Goal: Information Seeking & Learning: Understand process/instructions

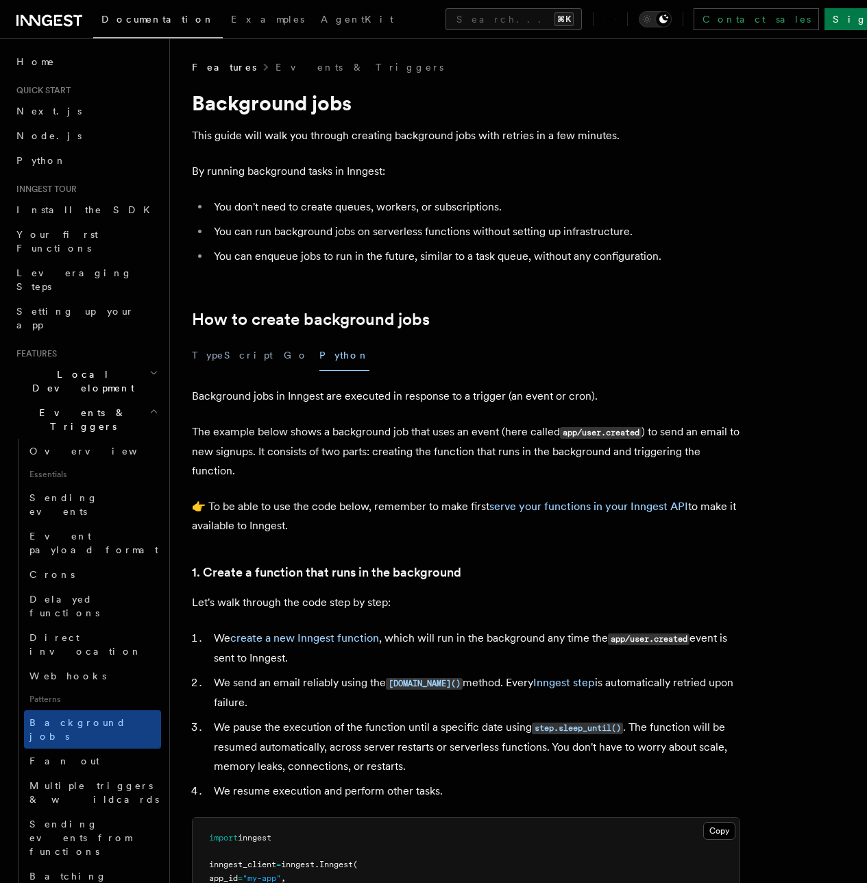
scroll to position [230, 0]
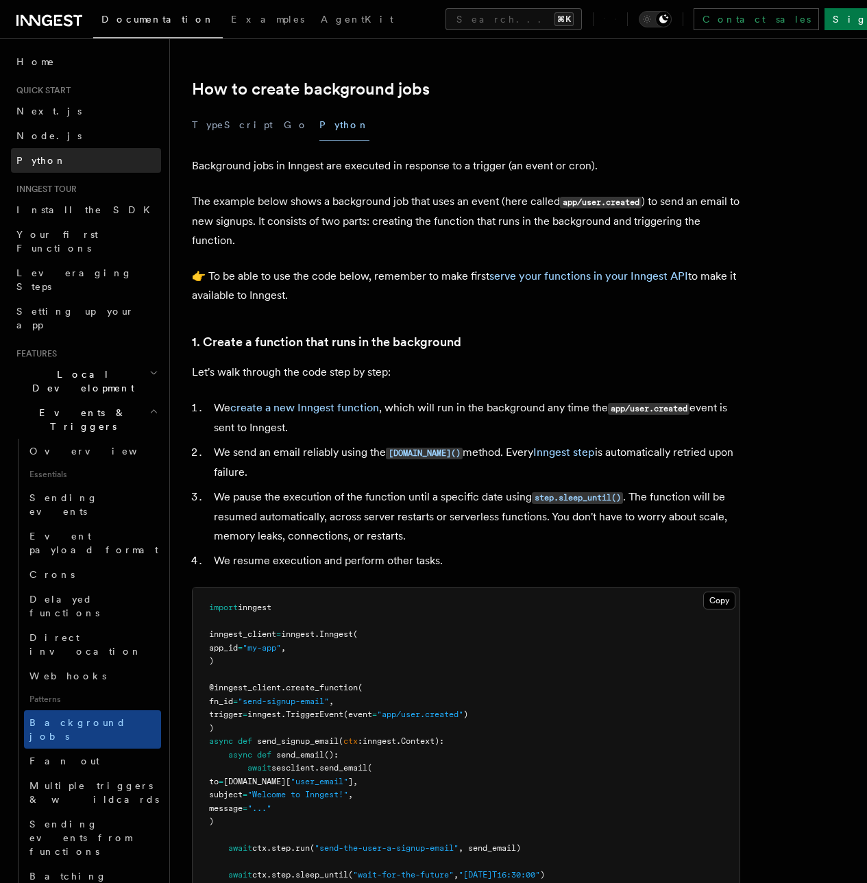
click at [40, 167] on link "Python" at bounding box center [86, 160] width 150 height 25
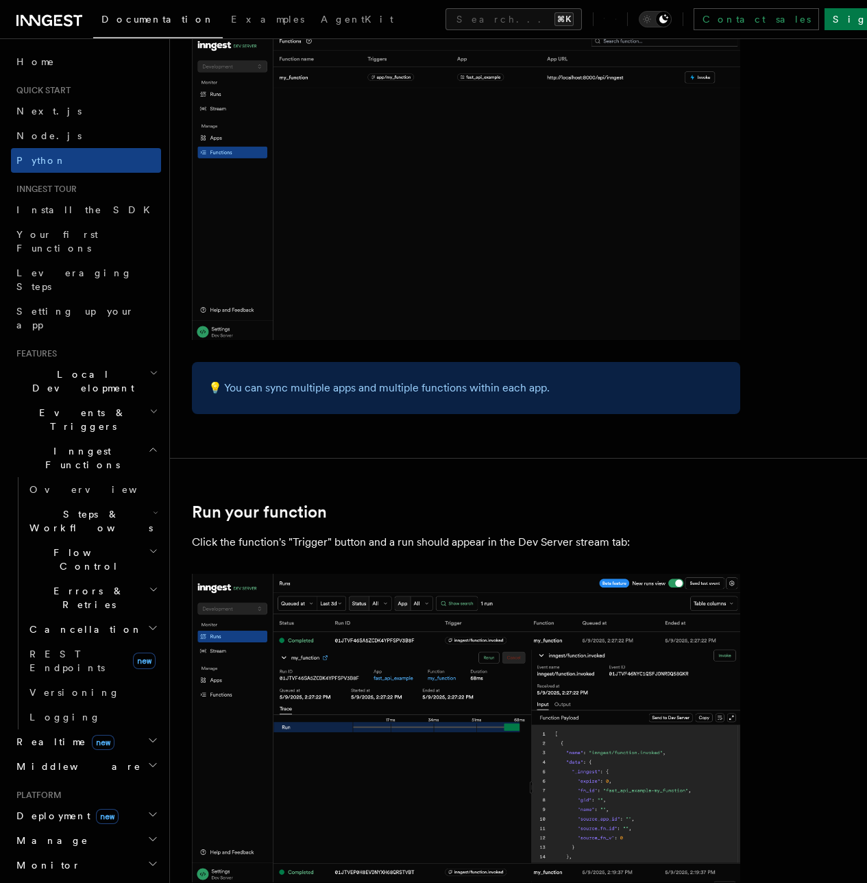
scroll to position [2500, 0]
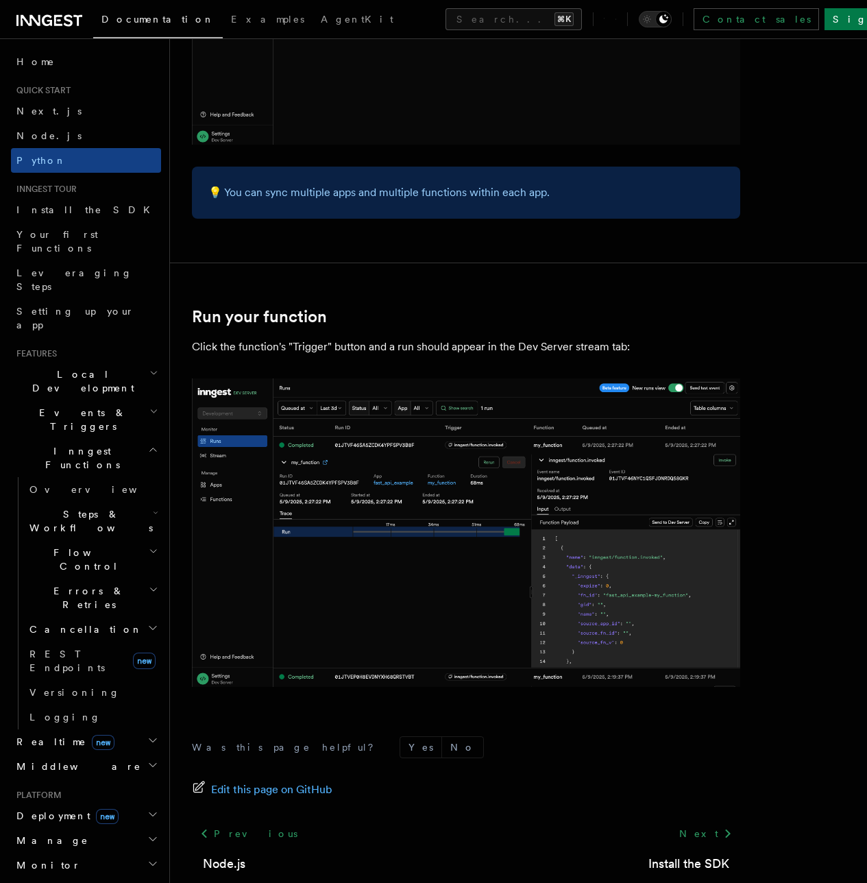
click at [27, 735] on span "Realtime new" at bounding box center [62, 742] width 103 height 14
click at [41, 754] on link "Overview" at bounding box center [92, 766] width 137 height 25
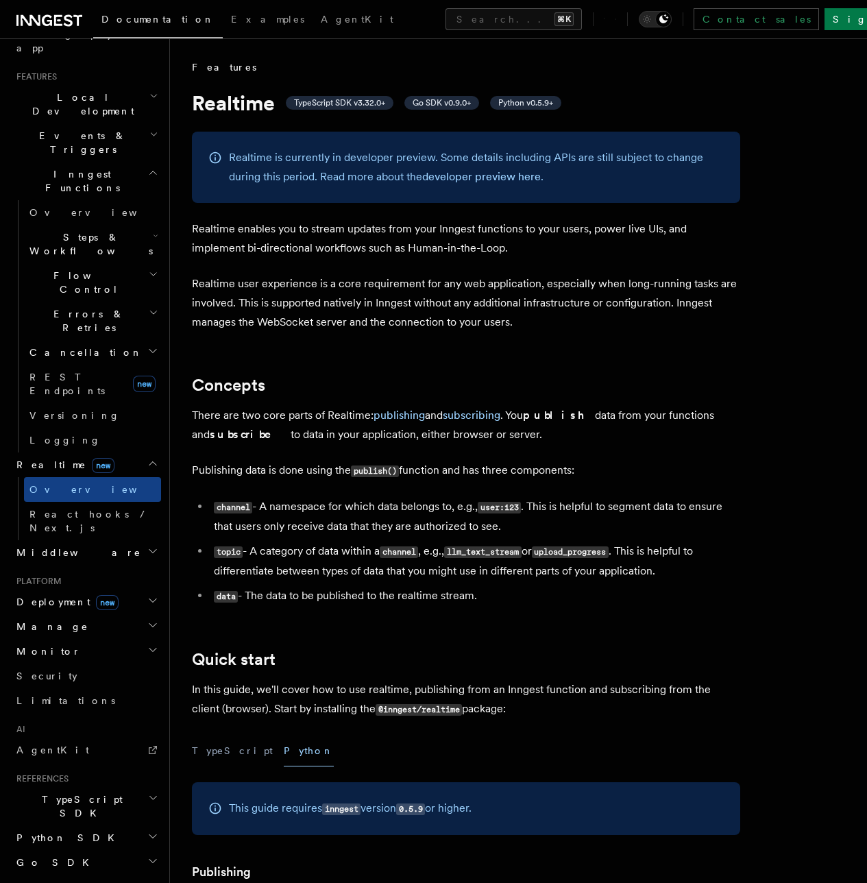
scroll to position [291, 0]
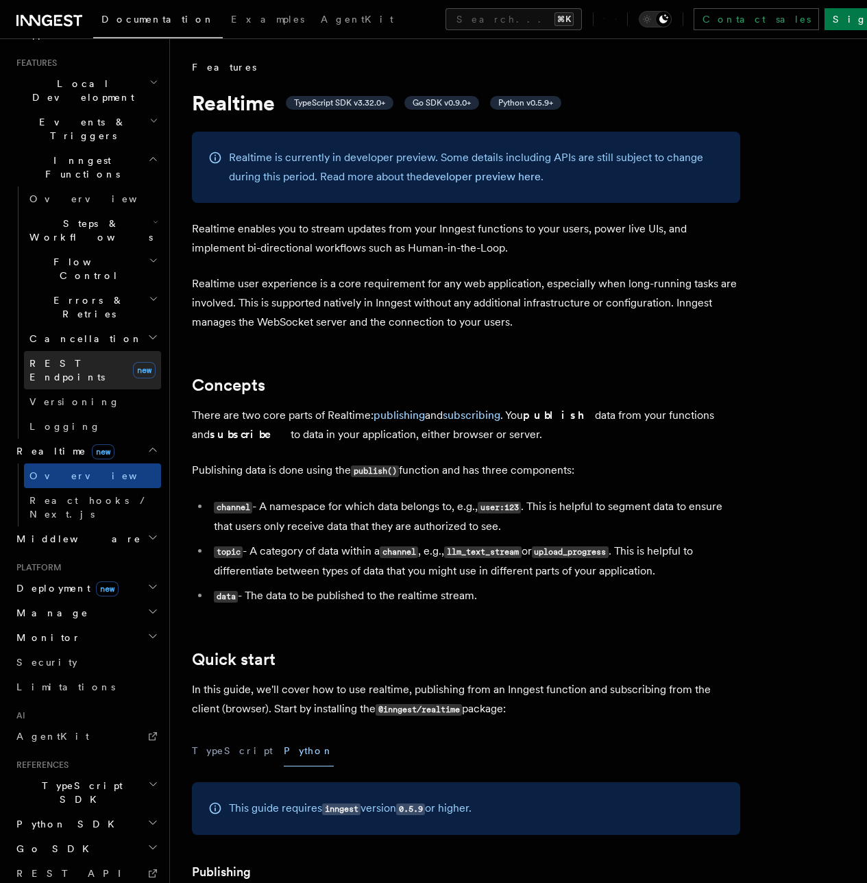
click at [32, 351] on link "REST Endpoints new" at bounding box center [92, 370] width 137 height 38
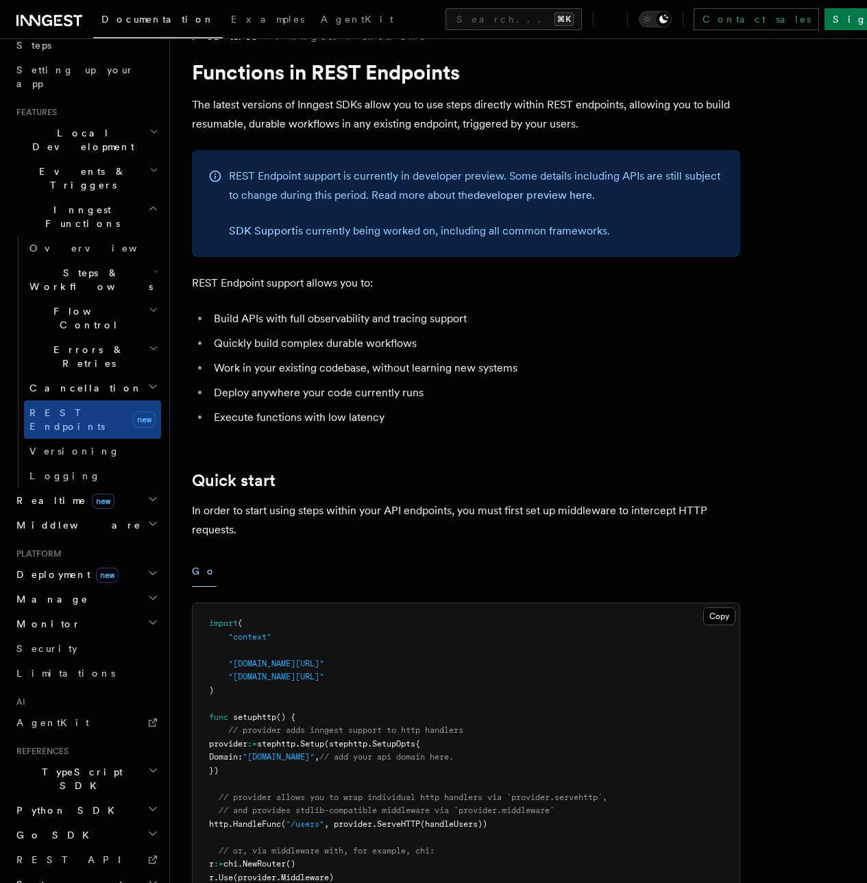
scroll to position [230, 0]
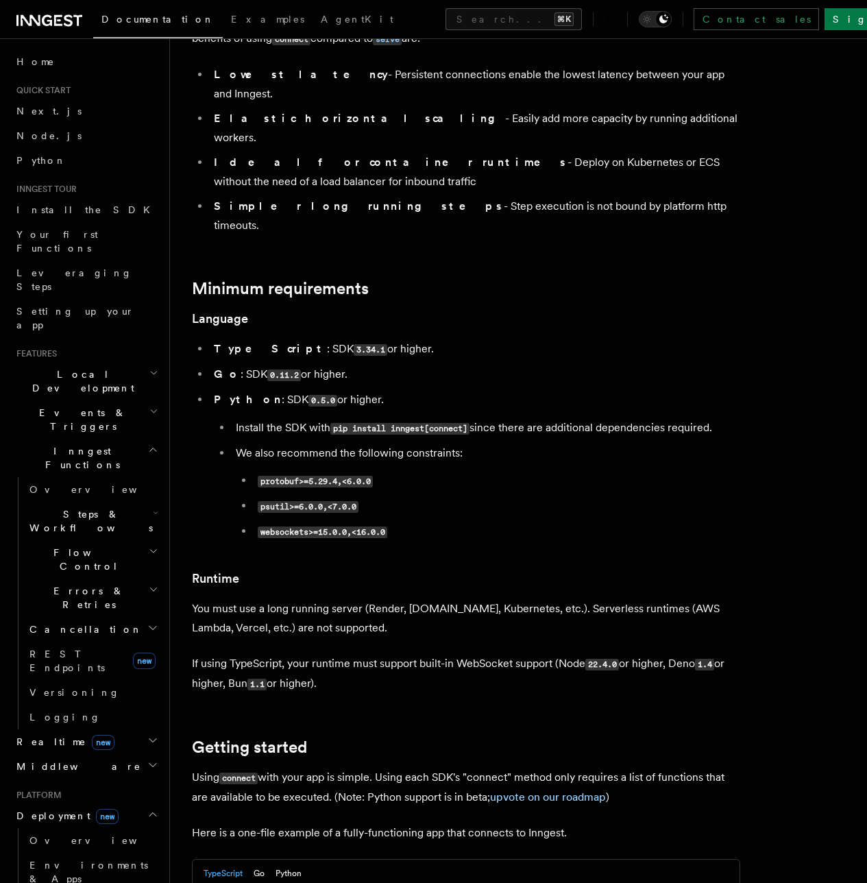
scroll to position [461, 0]
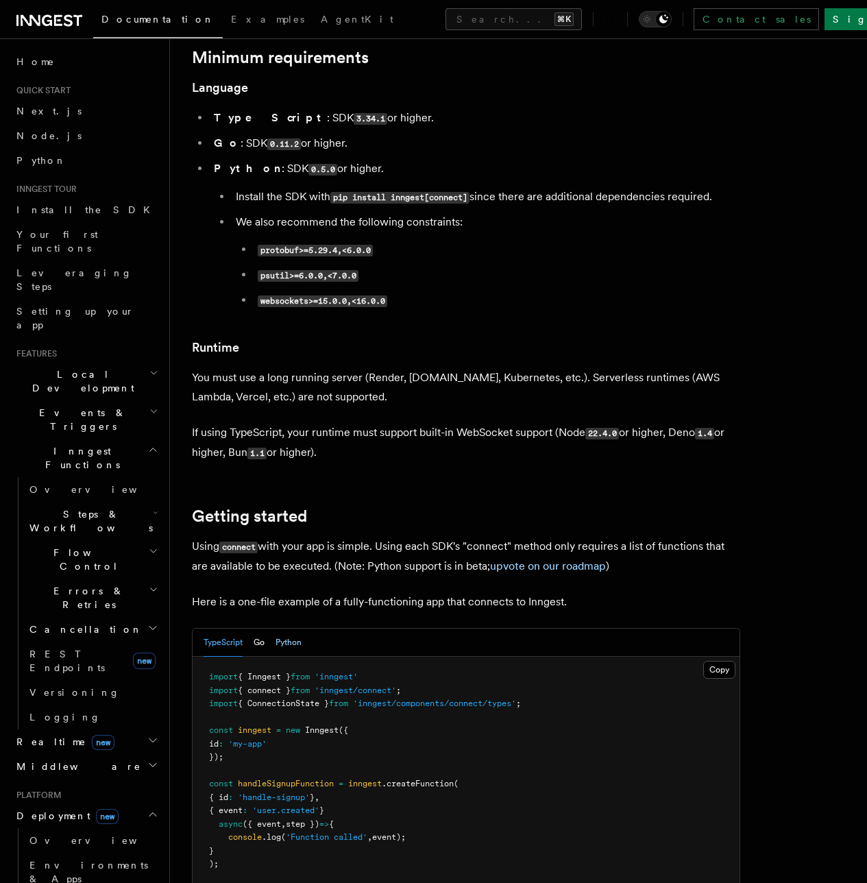
click at [289, 628] on button "Python" at bounding box center [288, 642] width 26 height 28
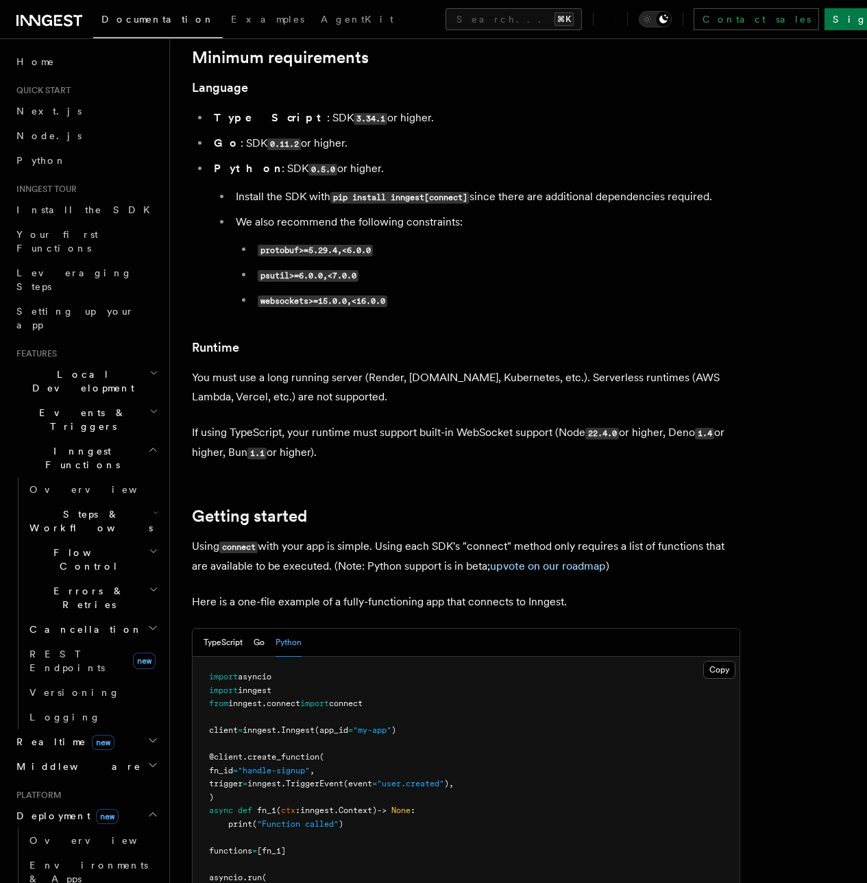
scroll to position [691, 0]
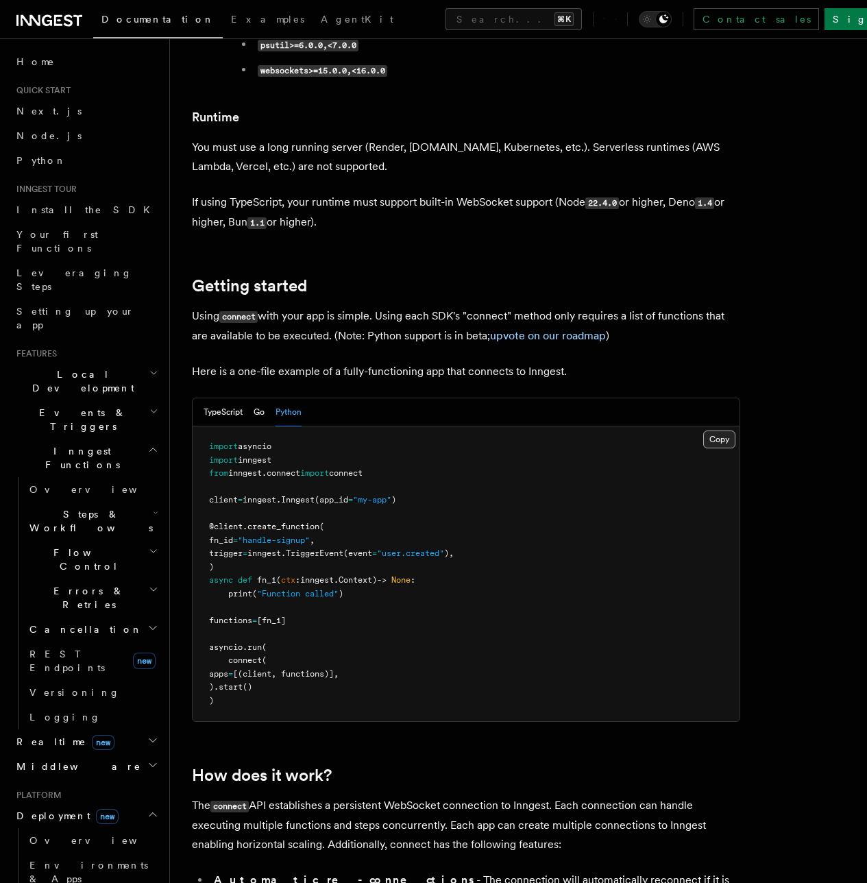
click at [703, 430] on button "Copy Copied" at bounding box center [719, 439] width 32 height 18
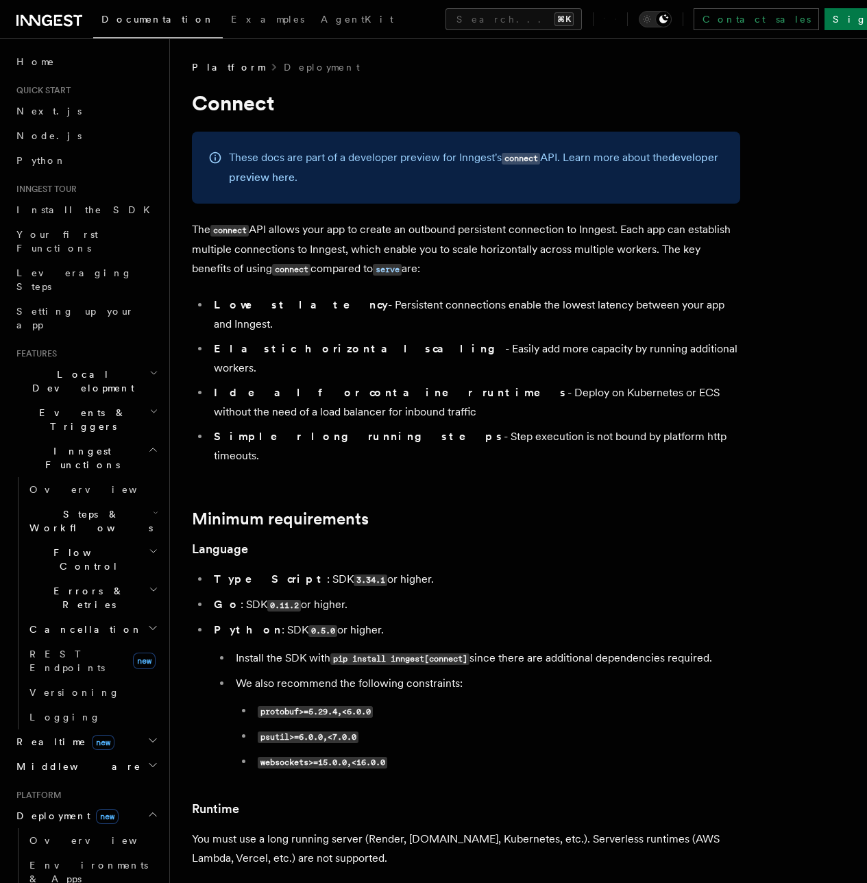
click at [468, 726] on li "psutil>=6.0.0,<7.0.0" at bounding box center [497, 736] width 486 height 20
drag, startPoint x: 478, startPoint y: 604, endPoint x: 393, endPoint y: 611, distance: 84.6
click at [393, 648] on li "Install the SDK with pip install inngest[connect] since there are additional de…" at bounding box center [486, 658] width 508 height 20
copy code "inngest[connect]"
